Goal: Transaction & Acquisition: Purchase product/service

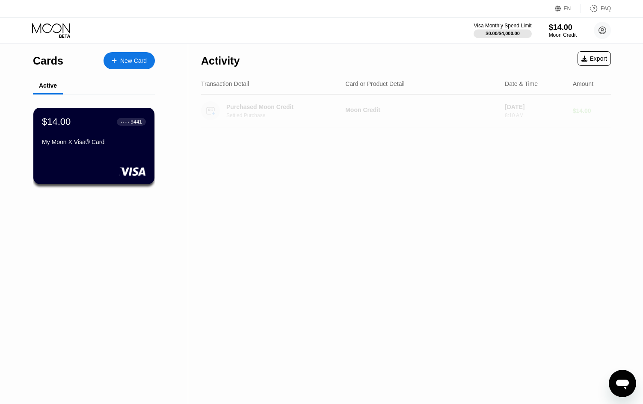
click at [357, 112] on div "Moon Credit" at bounding box center [421, 109] width 153 height 7
click at [455, 110] on div "Moon Credit" at bounding box center [421, 109] width 153 height 7
click at [455, 150] on div "Activity Export Transaction Detail Card or Product Detail Date & Time Amount Pu…" at bounding box center [405, 224] width 435 height 361
click at [100, 131] on div "$14.00 ● ● ● ● 9441 My Moon X Visa® Card" at bounding box center [93, 132] width 105 height 33
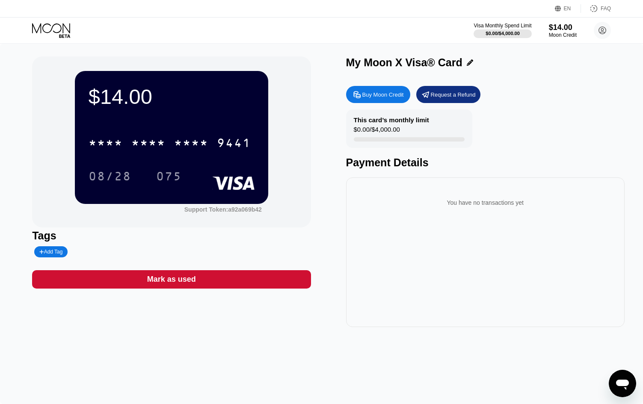
drag, startPoint x: 408, startPoint y: 145, endPoint x: 413, endPoint y: 143, distance: 4.9
click at [413, 143] on div "This card’s monthly limit $0.00 / $4,000.00" at bounding box center [409, 128] width 126 height 38
drag, startPoint x: 389, startPoint y: 139, endPoint x: 367, endPoint y: 137, distance: 22.3
click at [367, 137] on div "This card’s monthly limit $0.00 / $4,000.00" at bounding box center [409, 128] width 126 height 38
drag, startPoint x: 397, startPoint y: 133, endPoint x: 407, endPoint y: 132, distance: 9.8
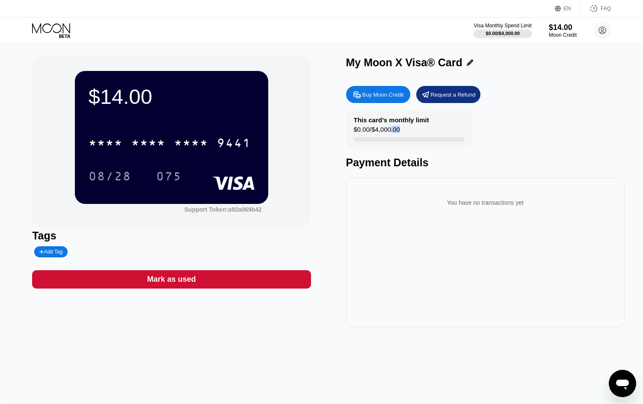
click at [405, 132] on div "This card’s monthly limit $0.00 / $4,000.00" at bounding box center [409, 128] width 126 height 38
click at [408, 132] on div "This card’s monthly limit $0.00 / $4,000.00" at bounding box center [409, 128] width 126 height 38
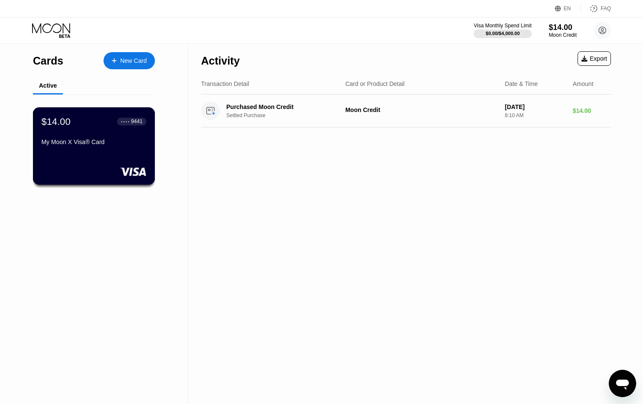
click at [118, 139] on div "$14.00 ● ● ● ● 9441 My Moon X Visa® Card" at bounding box center [93, 132] width 105 height 33
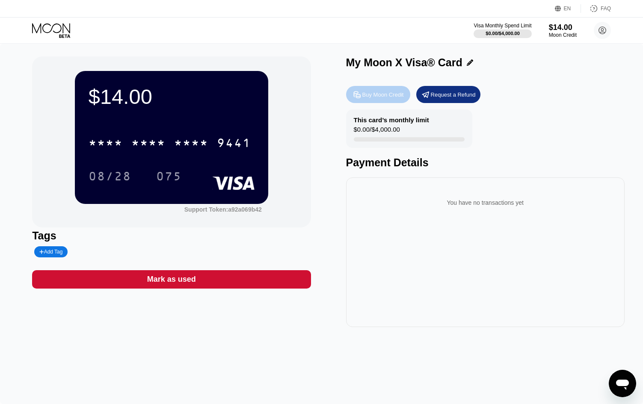
click at [368, 98] on div "Buy Moon Credit" at bounding box center [382, 94] width 41 height 7
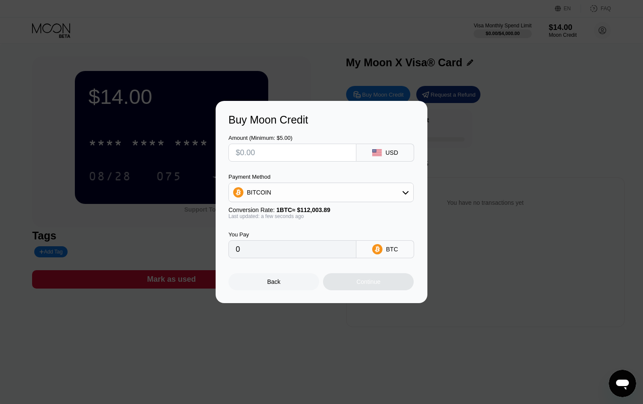
click at [352, 200] on div "BITCOIN" at bounding box center [321, 192] width 184 height 17
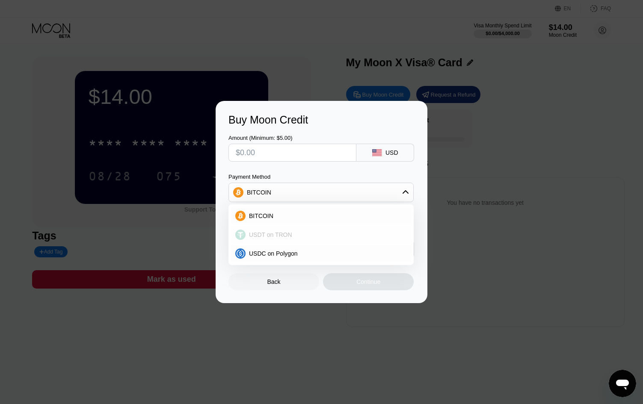
click at [296, 238] on div "USDT on TRON" at bounding box center [325, 234] width 161 height 7
type input "0.00"
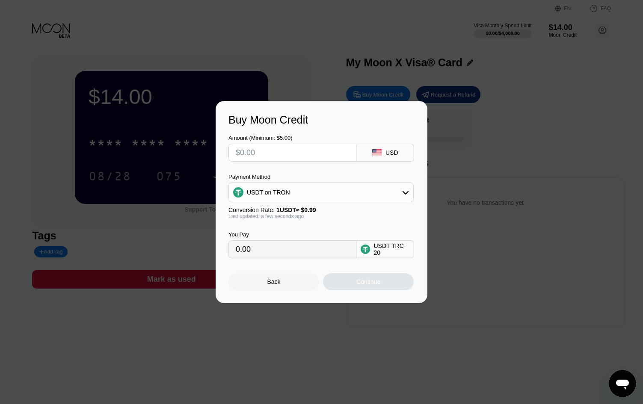
click at [307, 150] on input "text" at bounding box center [292, 152] width 113 height 17
type input "$9"
type input "9.09"
type input "$99"
type input "100.00"
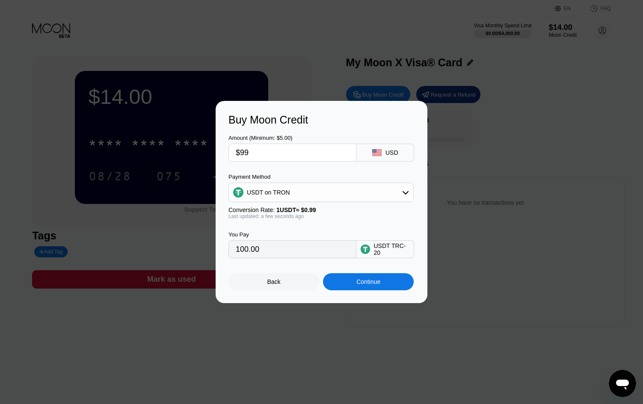
type input "$999"
type input "1009.09"
type input "$9999"
type input "10100.00"
type input "$999"
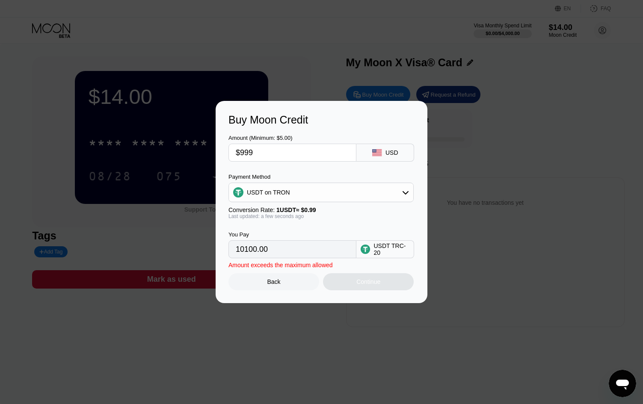
type input "1009.09"
type input "$99"
type input "100.00"
type input "$9"
type input "9.09"
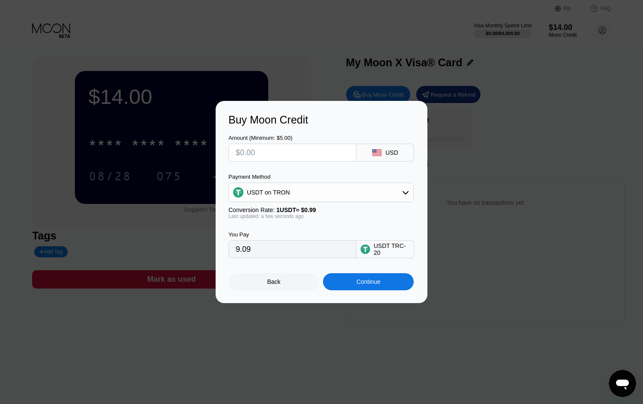
type input "0.00"
type input "$5"
type input "5.05"
type input "$50"
type input "50.51"
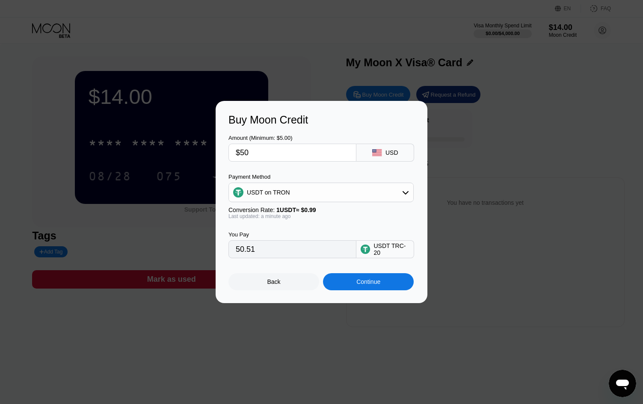
type input "$500"
type input "505.05"
type input "$5000"
type input "5050.51"
type input "$500"
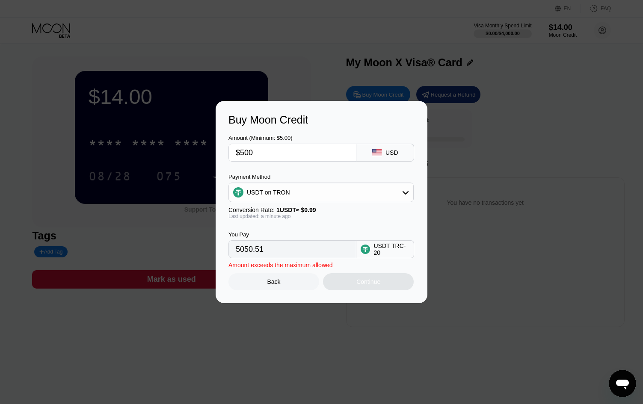
type input "505.05"
type input "$50"
type input "50.51"
type input "$5"
type input "5.05"
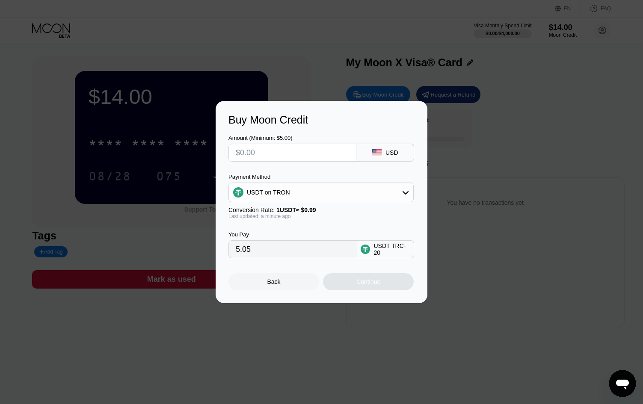
type input "0.00"
type input "$5"
type input "5.05"
type input "0.00"
type input "$3"
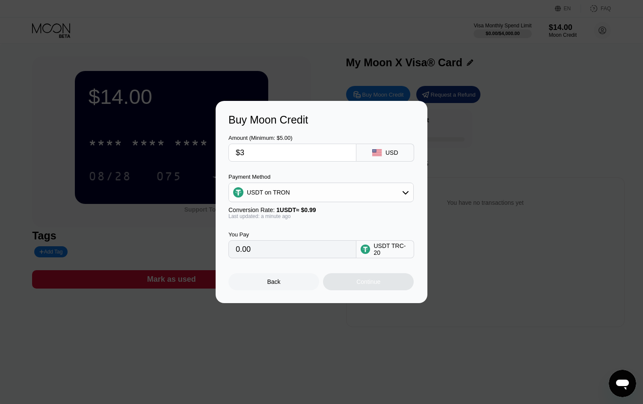
type input "3.03"
type input "$30"
type input "30.30"
type input "$300"
type input "303.03"
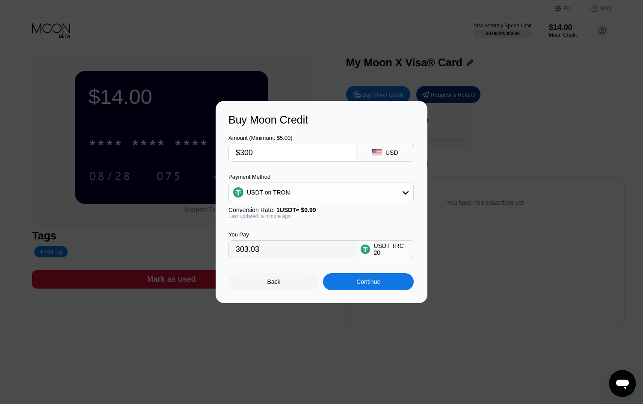
type input "$3000"
type input "3030.30"
type input "$300"
type input "303.03"
type input "$3"
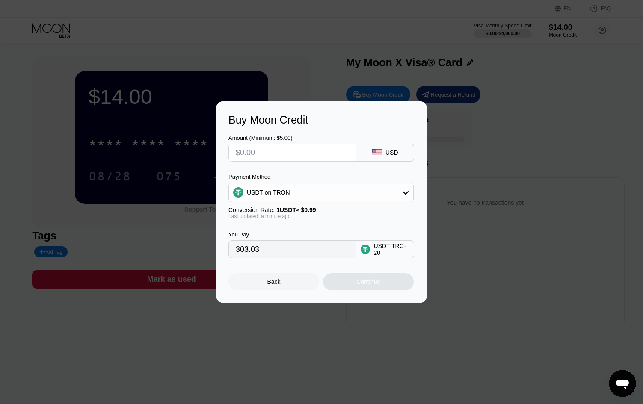
type input "0.00"
type input "$2"
type input "2.02"
type input "$20"
type input "20.20"
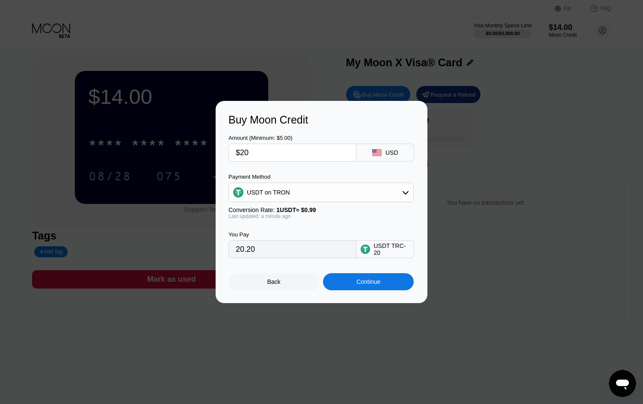
type input "$200"
type input "202.02"
type input "$2000"
type input "2020.20"
type input "$200"
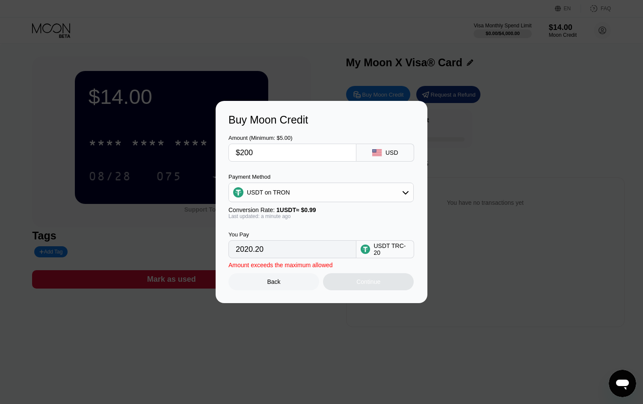
type input "202.02"
type input "$20"
type input "20.20"
type input "$2"
type input "2.02"
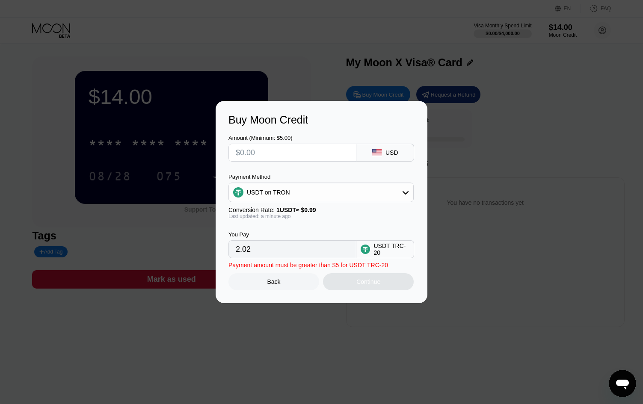
type input "0.00"
type input "$1"
type input "1.01"
type input "$10"
type input "10.10"
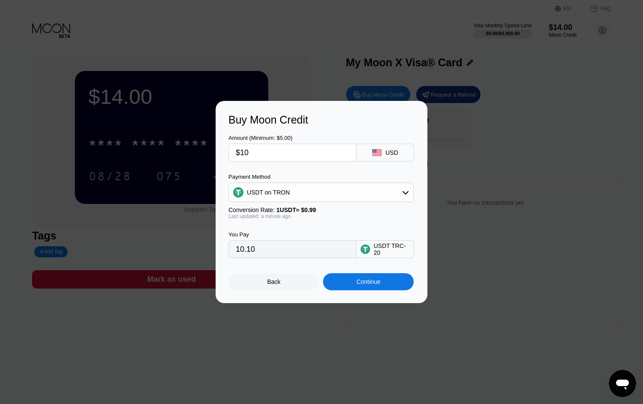
type input "$100"
type input "101.01"
type input "$1000"
type input "1010.10"
type input "$100"
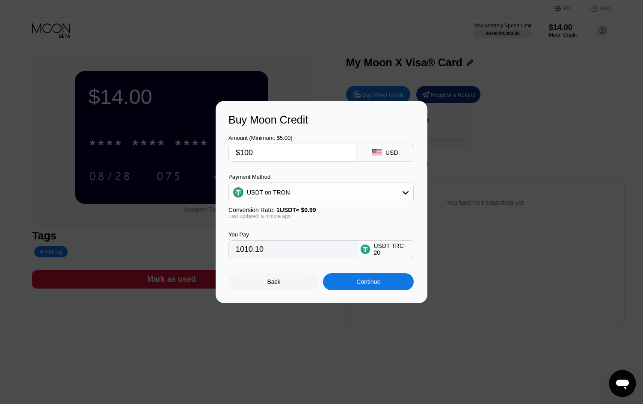
type input "101.01"
type input "$10"
type input "10.10"
type input "$1"
type input "1.01"
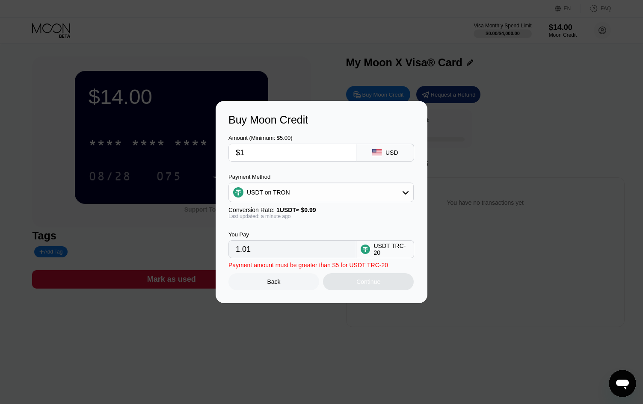
type input "$15"
type input "15.15"
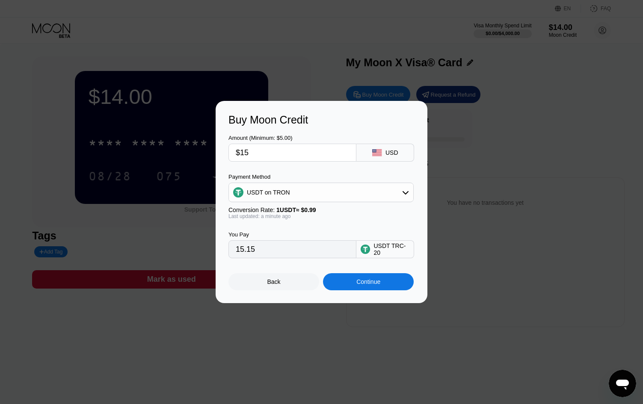
type input "$150"
type input "151.52"
type input "$1500"
type input "1515.15"
type input "$150"
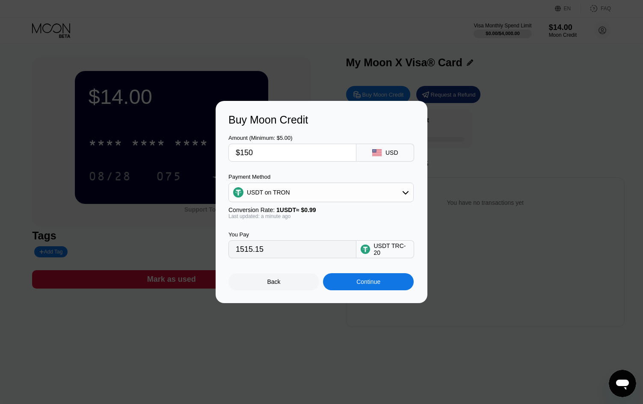
type input "151.52"
type input "$15"
type input "15.15"
type input "$1"
type input "1.01"
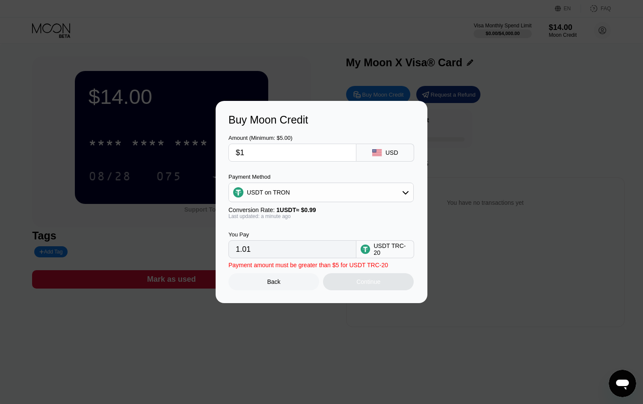
type input "$18"
type input "18.18"
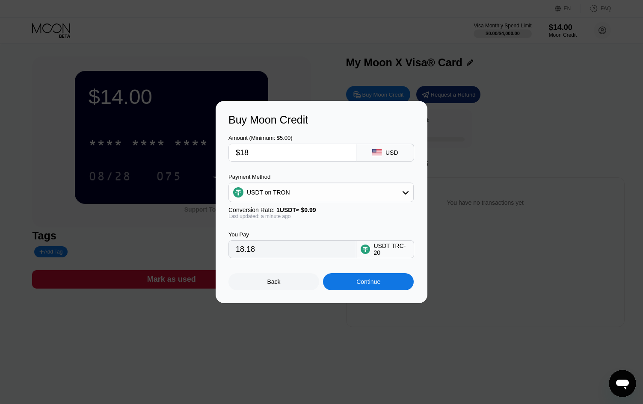
type input "$180"
type input "181.82"
type input "$1800"
type input "1818.18"
type input "$180"
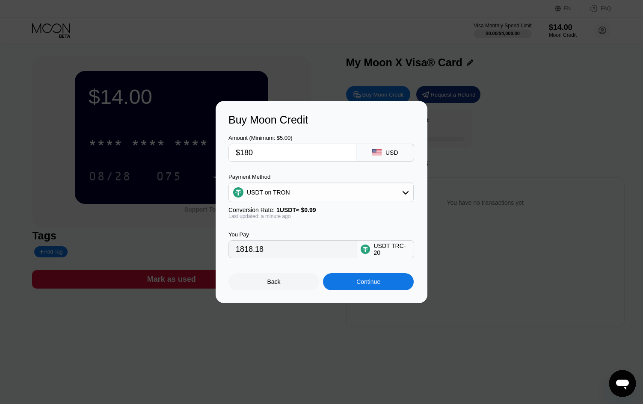
type input "181.82"
type input "$18"
type input "18.18"
type input "$1"
type input "1.01"
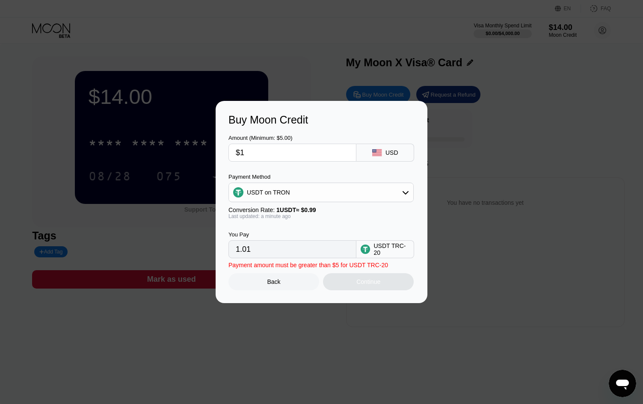
type input "$19"
type input "19.19"
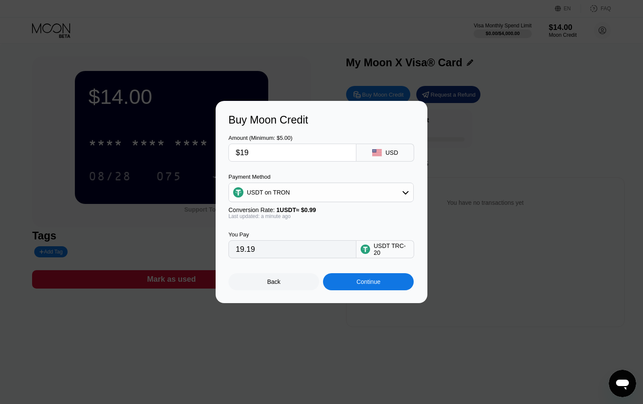
type input "$190"
type input "191.92"
type input "$1900"
type input "1919.19"
type input "$190"
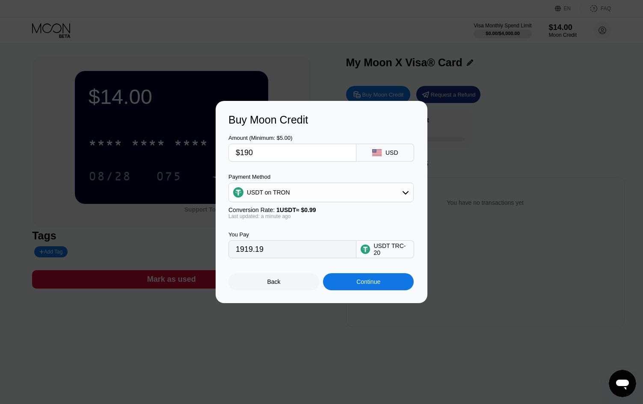
type input "191.92"
type input "$19"
type input "19.19"
type input "$1"
type input "1.01"
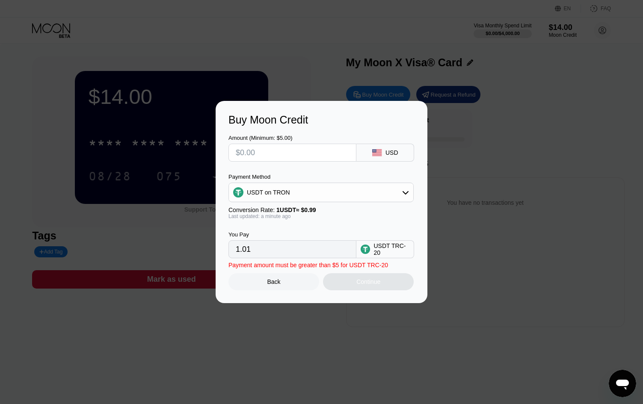
type input "0.00"
type input "$1"
type input "1.01"
type input "$19"
type input "19.19"
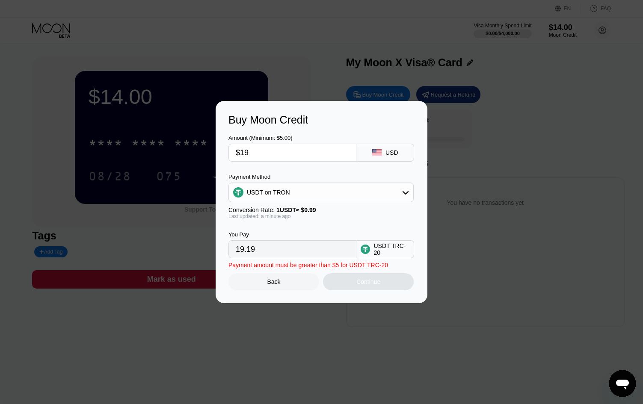
type input "$199"
type input "201.01"
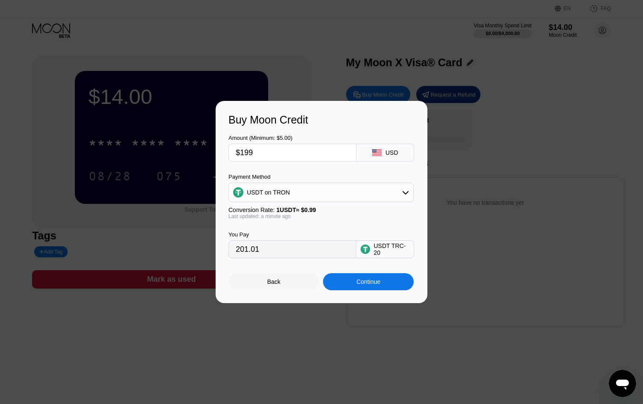
type input "$1999"
type input "2019.19"
type input "$199"
type input "201.01"
type input "$19"
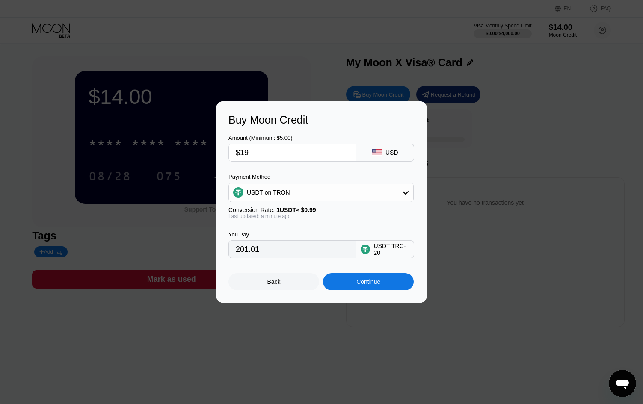
type input "19.19"
type input "$1"
type input "1.01"
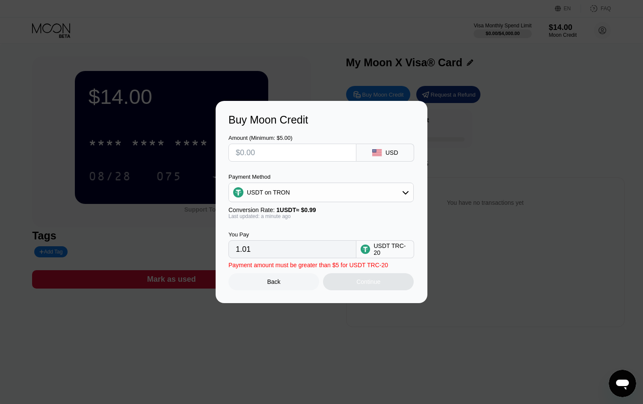
type input "0.00"
type input "$2"
type input "2.02"
type input "$20"
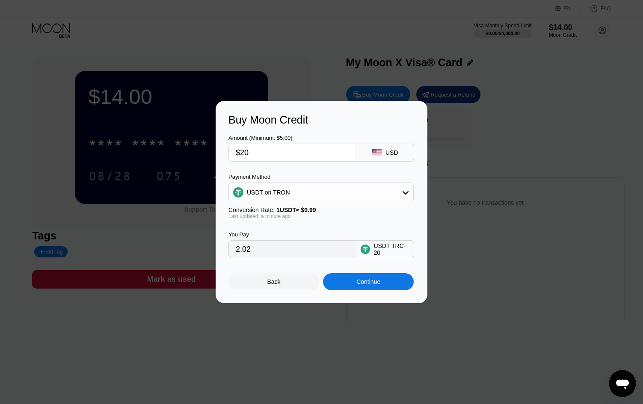
type input "20.20"
type input "$200"
type input "202.02"
type input "$2000"
type input "2020.20"
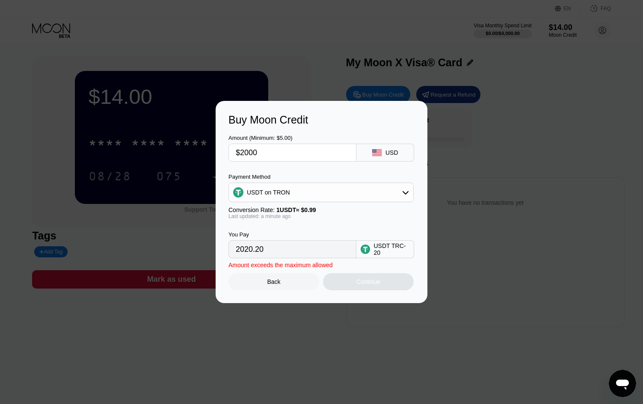
type input "$200"
type input "202.02"
type input "$2"
type input "0.00"
click at [613, 170] on div "Buy Moon Credit Amount (Minimum: $5.00) USD Payment Method USDT on TRON Convers…" at bounding box center [321, 202] width 643 height 202
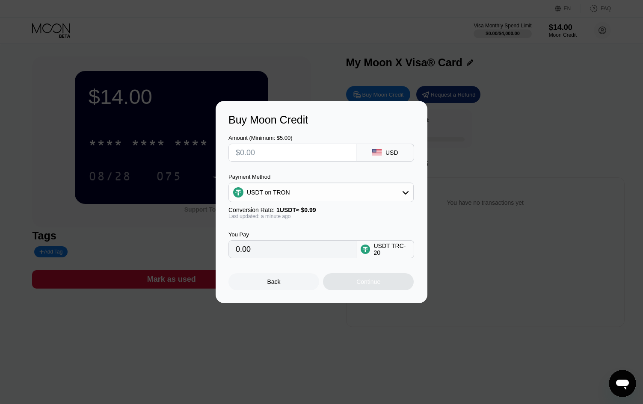
click at [255, 286] on div "Back" at bounding box center [273, 281] width 91 height 17
